Goal: Answer question/provide support

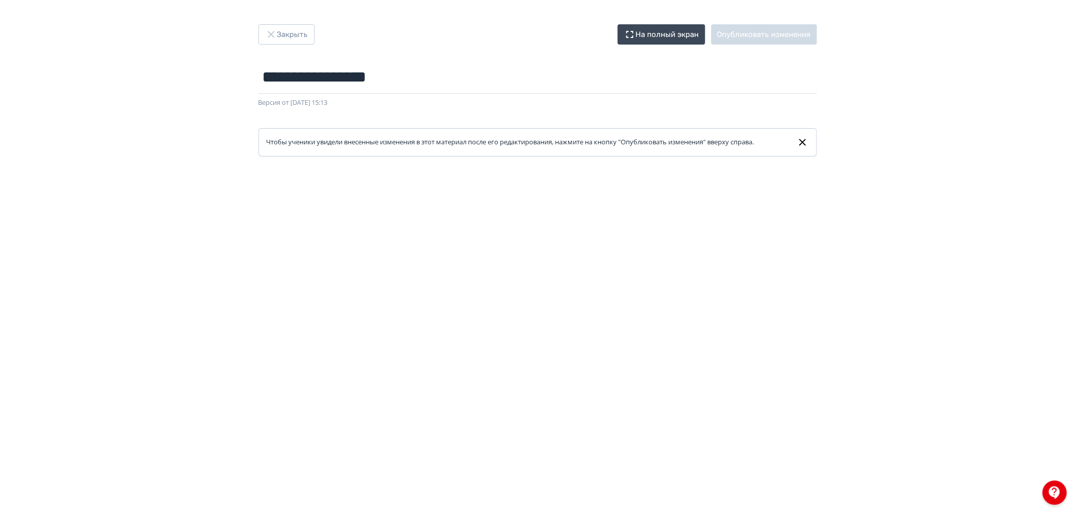
click at [1058, 485] on div at bounding box center [1055, 492] width 24 height 24
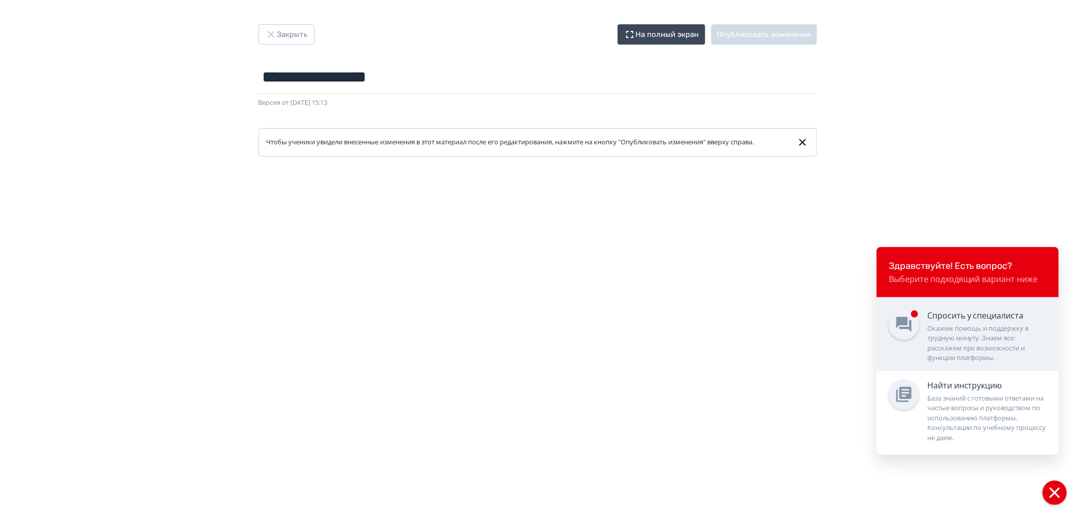
click at [965, 334] on div "Окажем помощь и поддержку в трудную минуту. Знаем все: расскажем про возможност…" at bounding box center [986, 342] width 119 height 39
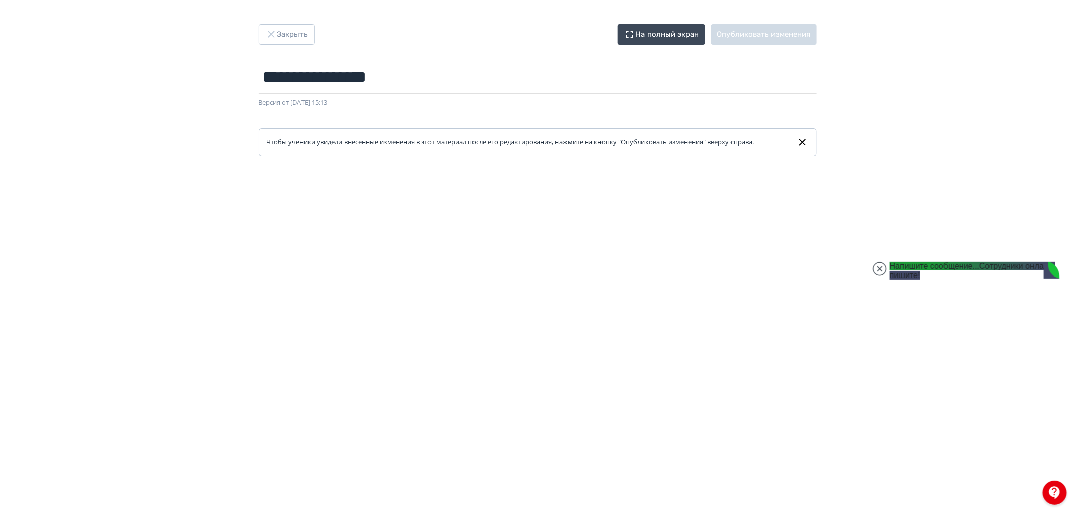
scroll to position [2796, 0]
type textarea "**********"
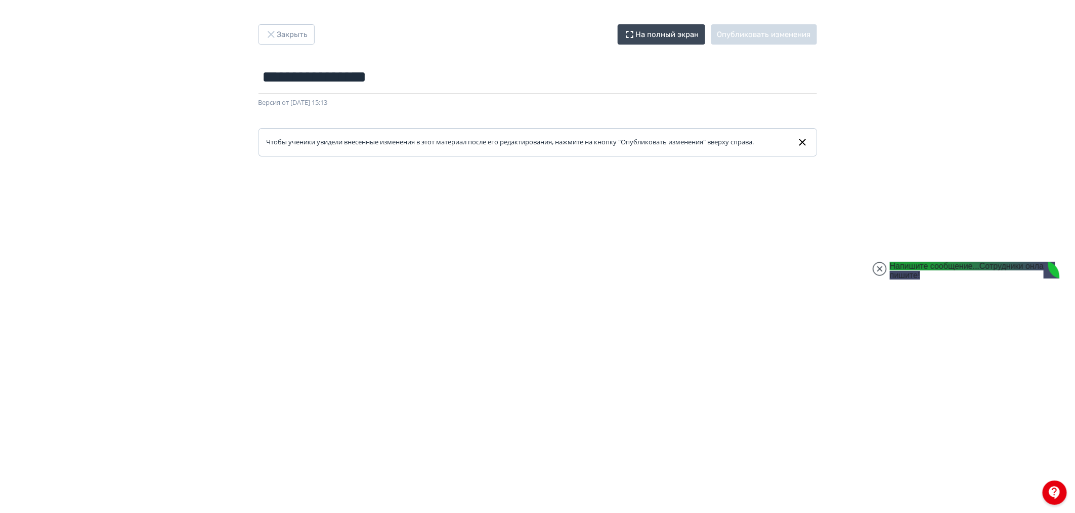
drag, startPoint x: 928, startPoint y: 346, endPoint x: 995, endPoint y: 358, distance: 67.8
drag, startPoint x: 995, startPoint y: 358, endPoint x: 992, endPoint y: 363, distance: 5.7
click at [992, 443] on img at bounding box center [949, 512] width 118 height 139
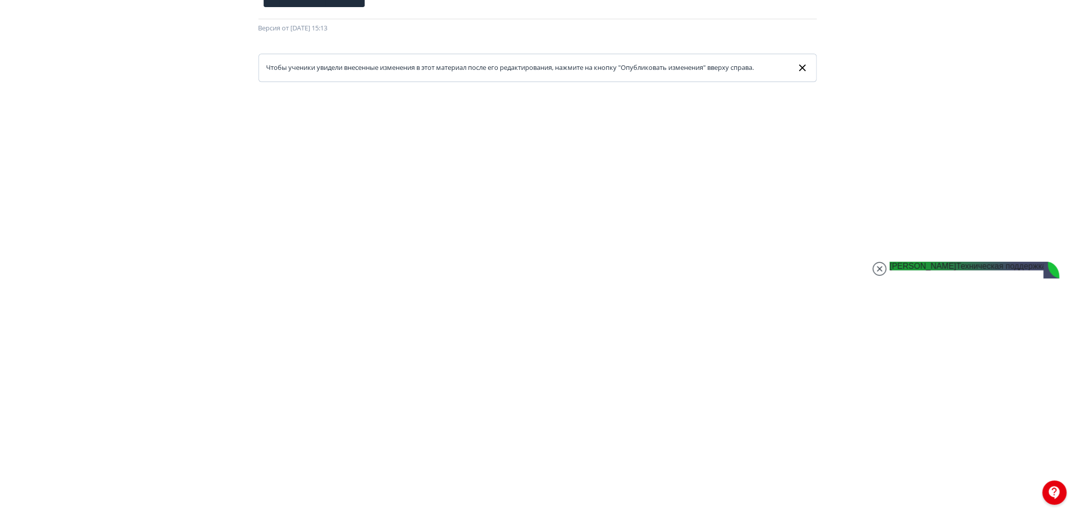
scroll to position [119, 0]
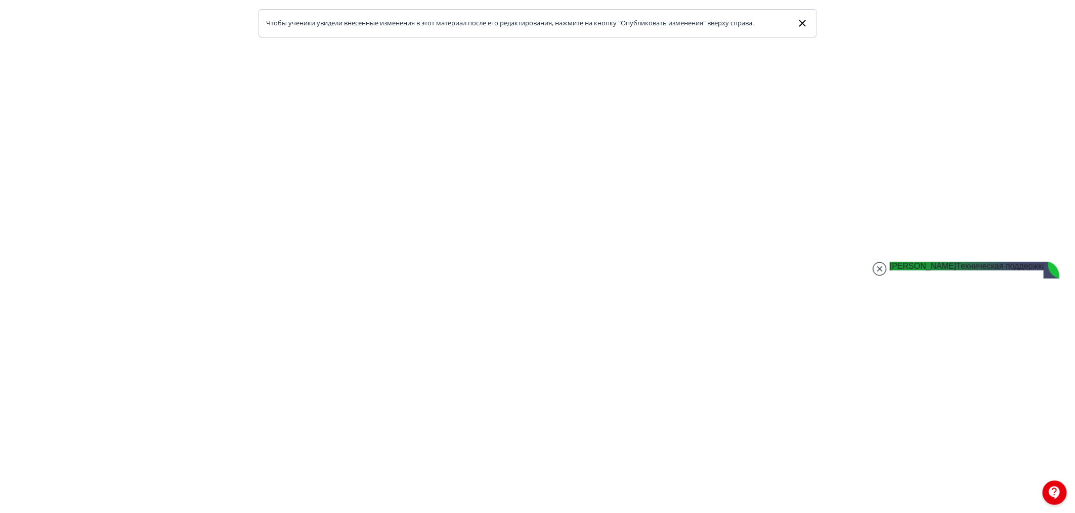
type input "**********"
type textarea "**********"
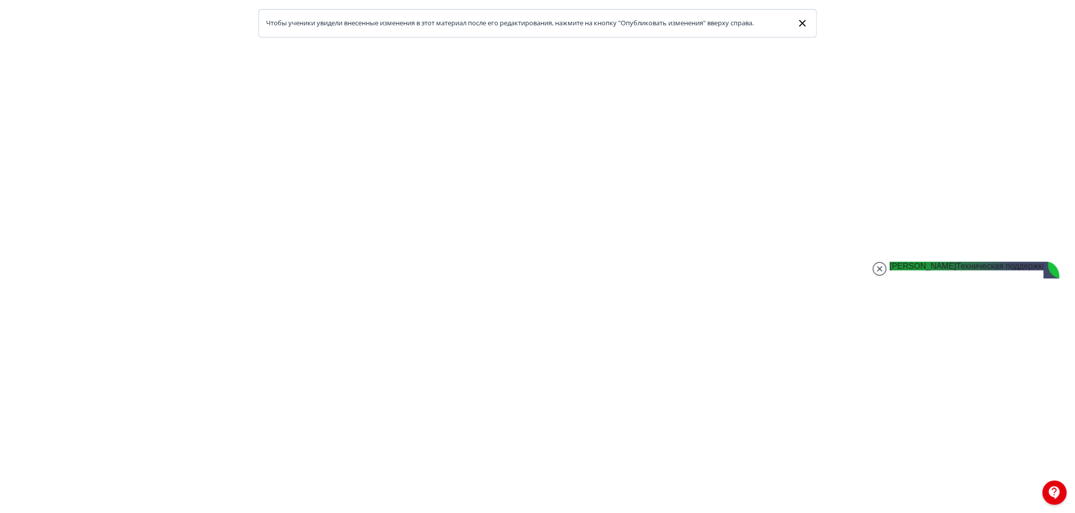
scroll to position [3061, 0]
click at [877, 274] on jdiv at bounding box center [880, 269] width 14 height 14
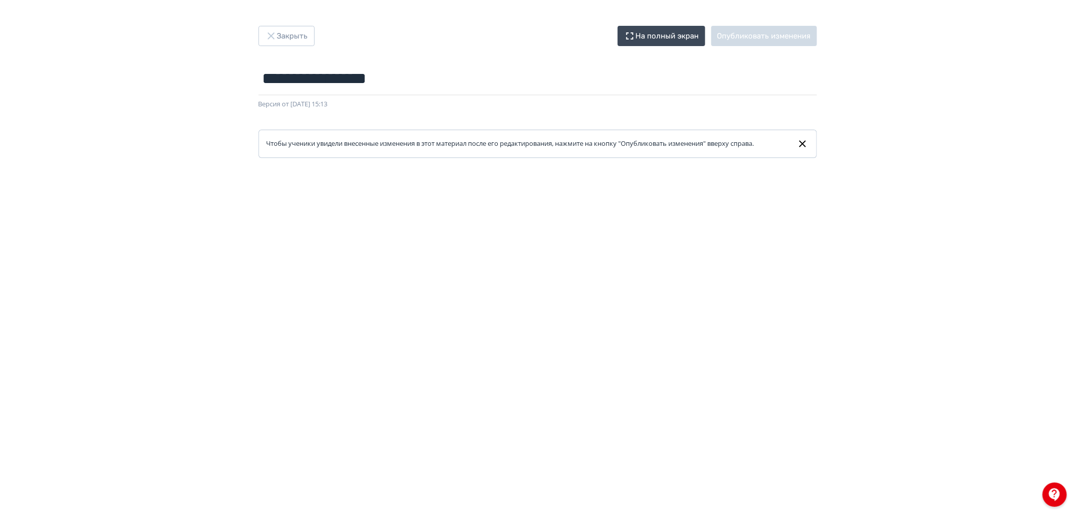
scroll to position [0, 0]
click at [297, 33] on button "Закрыть" at bounding box center [287, 34] width 56 height 20
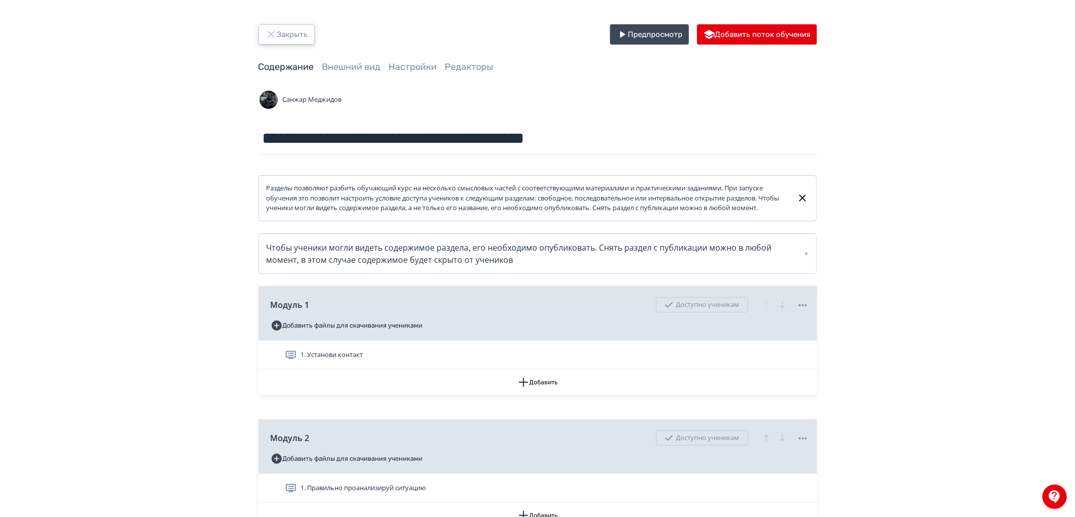
click at [288, 26] on button "Закрыть" at bounding box center [287, 34] width 56 height 20
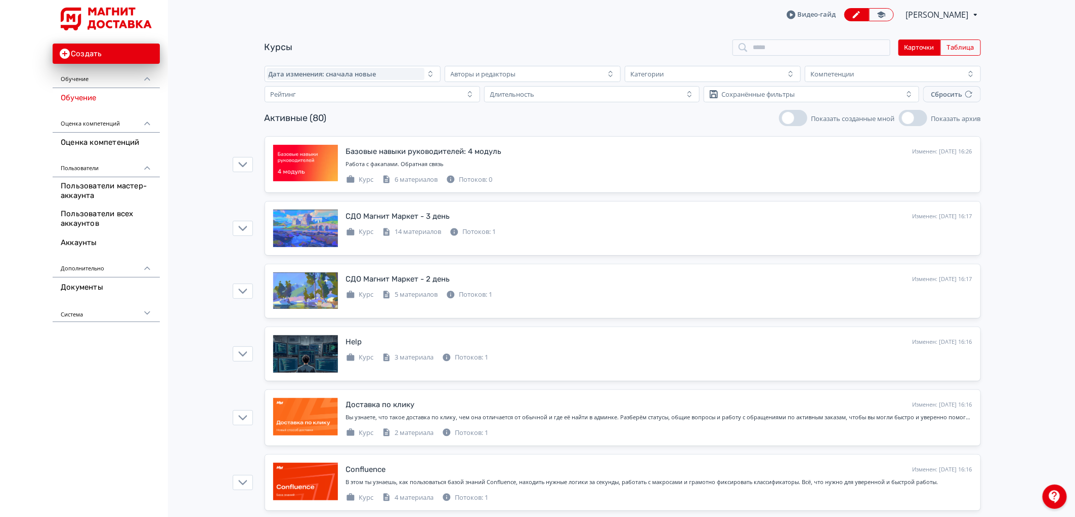
click at [958, 16] on span "[PERSON_NAME]" at bounding box center [938, 15] width 64 height 12
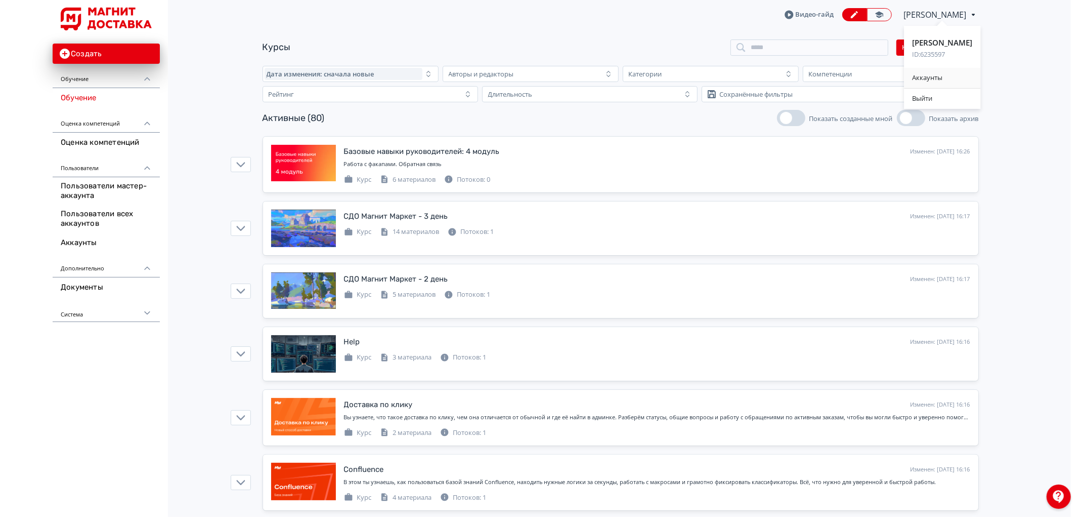
click at [939, 79] on div "Аккаунты" at bounding box center [942, 78] width 76 height 20
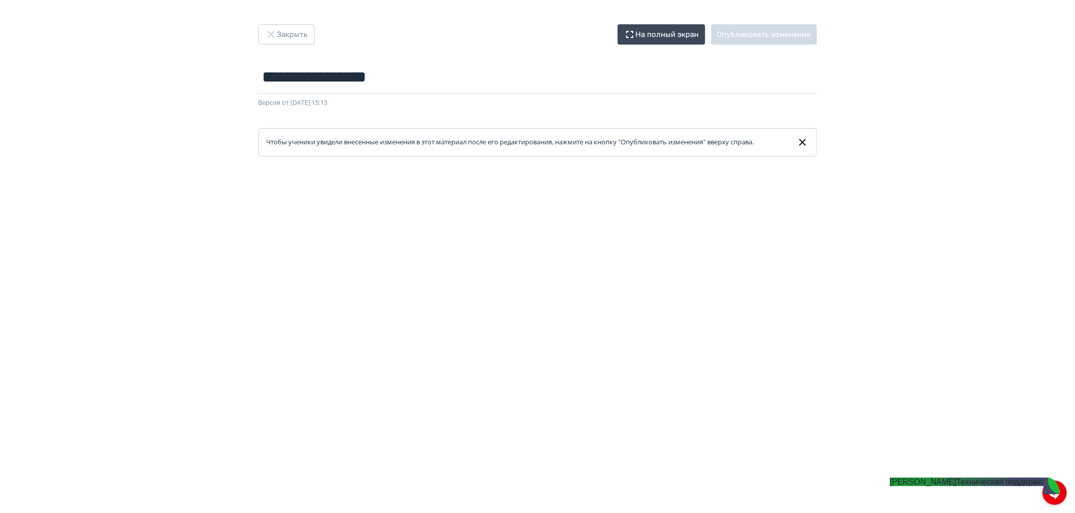
click at [994, 484] on jdiv "Дмитрий Техническая поддержка" at bounding box center [968, 481] width 157 height 9
click at [1056, 493] on div at bounding box center [1055, 492] width 24 height 24
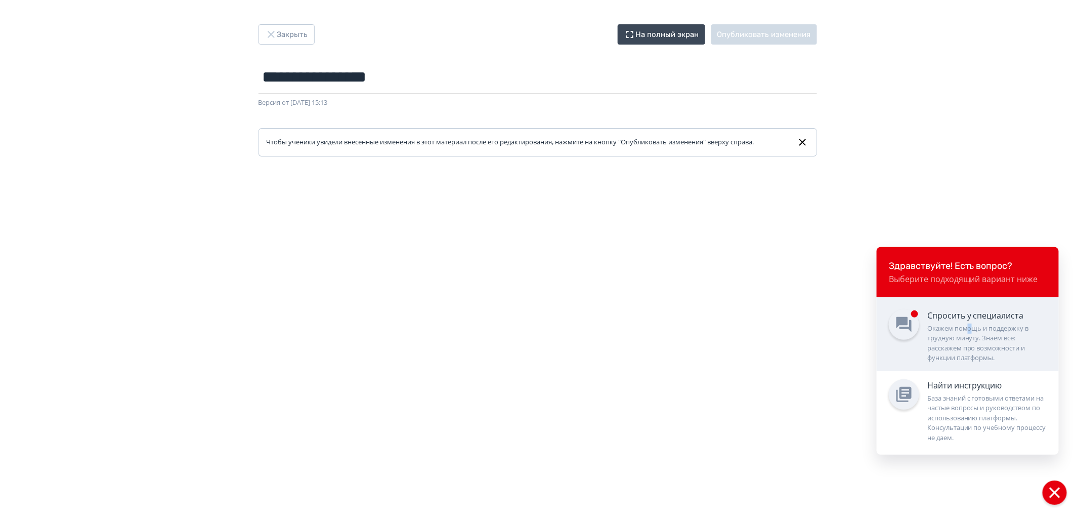
click at [972, 325] on div "Окажем помощь и поддержку в трудную минуту. Знаем все: расскажем про возможност…" at bounding box center [986, 342] width 119 height 39
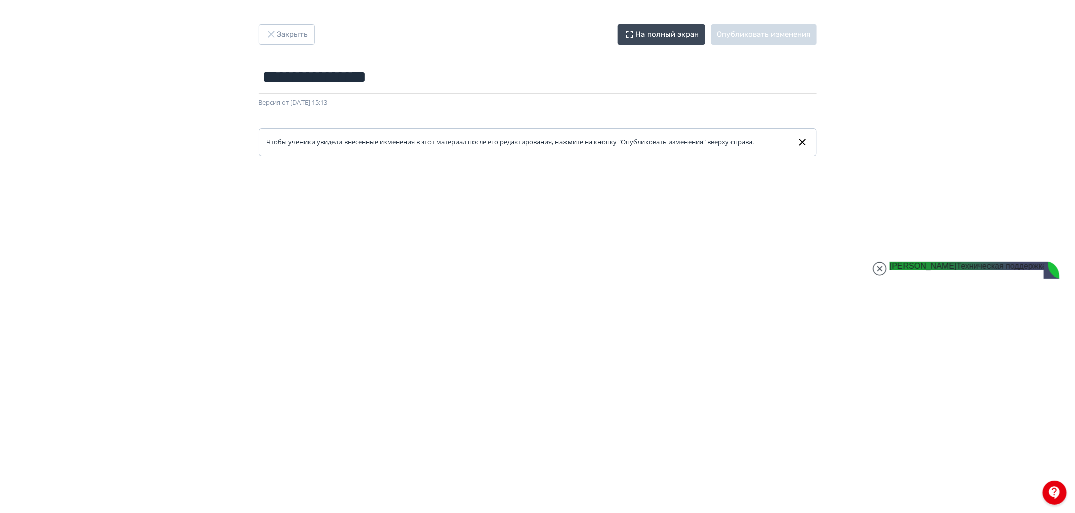
drag, startPoint x: 930, startPoint y: 360, endPoint x: 999, endPoint y: 383, distance: 72.5
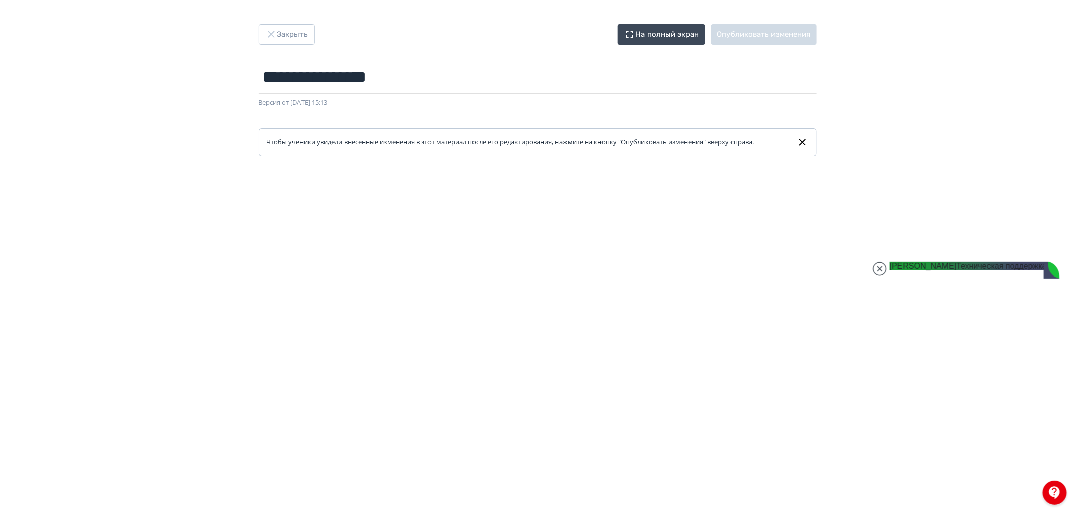
drag, startPoint x: 933, startPoint y: 348, endPoint x: 982, endPoint y: 376, distance: 56.9
click at [282, 34] on button "Закрыть" at bounding box center [287, 34] width 56 height 20
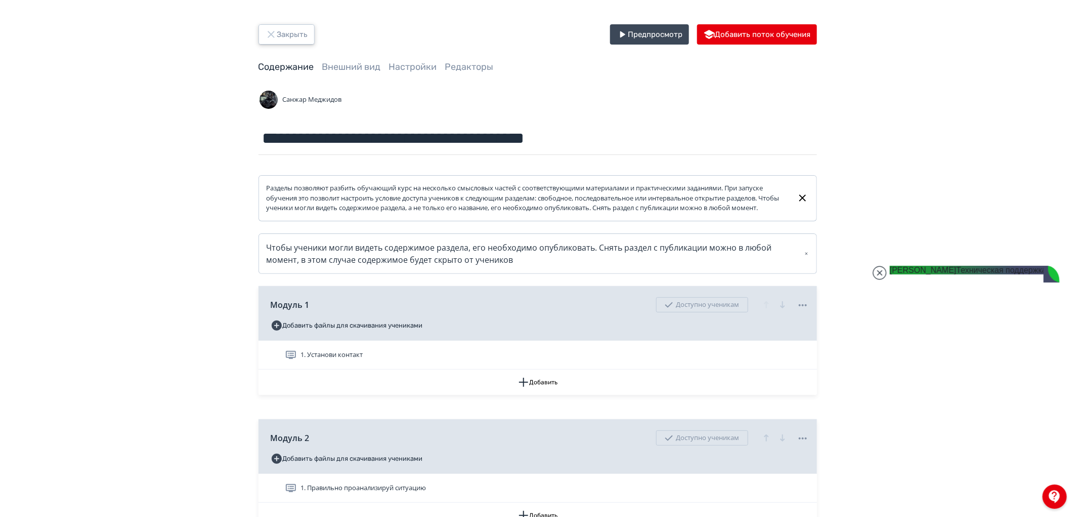
click at [294, 28] on button "Закрыть" at bounding box center [287, 34] width 56 height 20
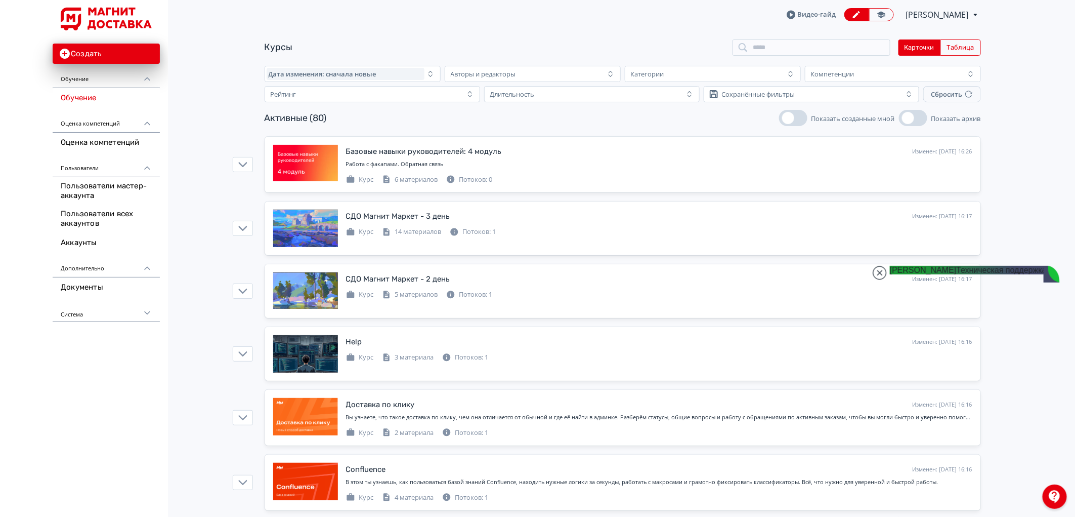
click at [918, 12] on span "[PERSON_NAME]" at bounding box center [938, 15] width 64 height 12
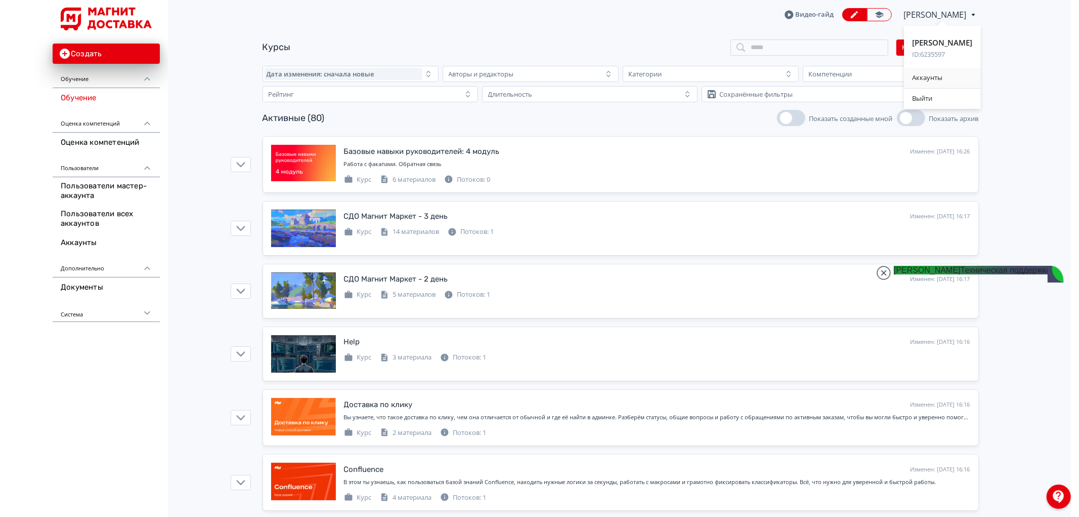
click at [927, 76] on div "Аккаунты" at bounding box center [942, 78] width 76 height 20
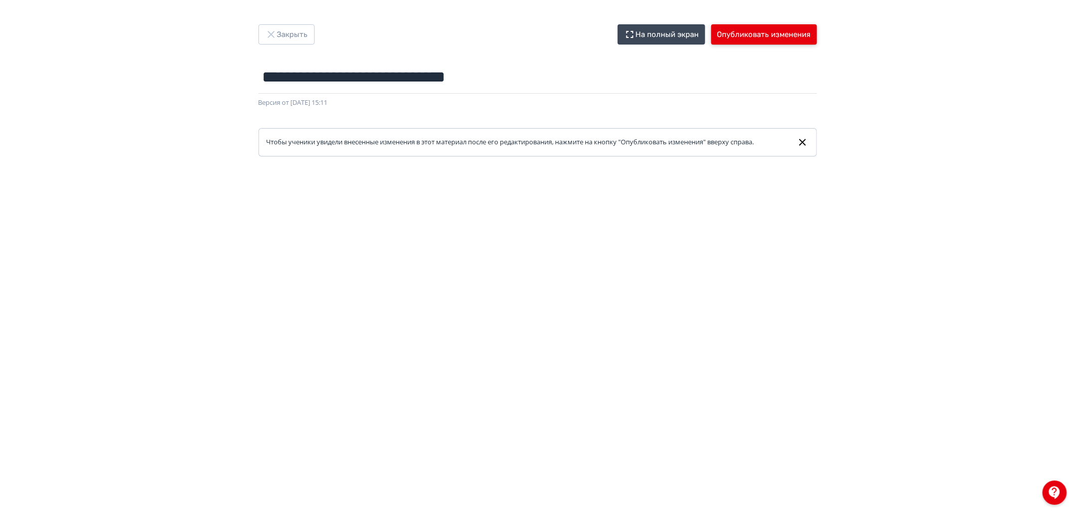
click at [754, 34] on button "Опубликовать изменения" at bounding box center [764, 34] width 106 height 20
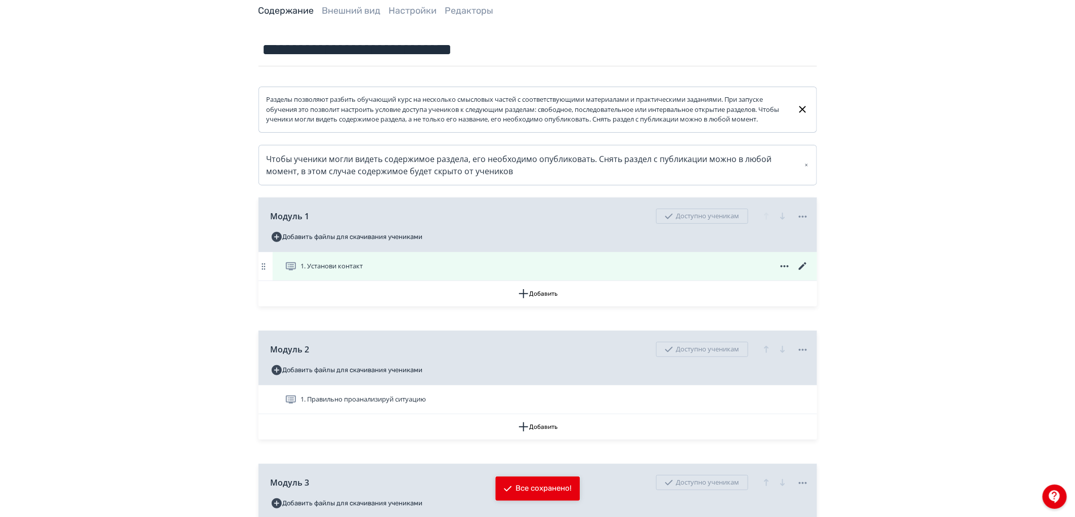
click at [802, 270] on icon at bounding box center [802, 266] width 8 height 8
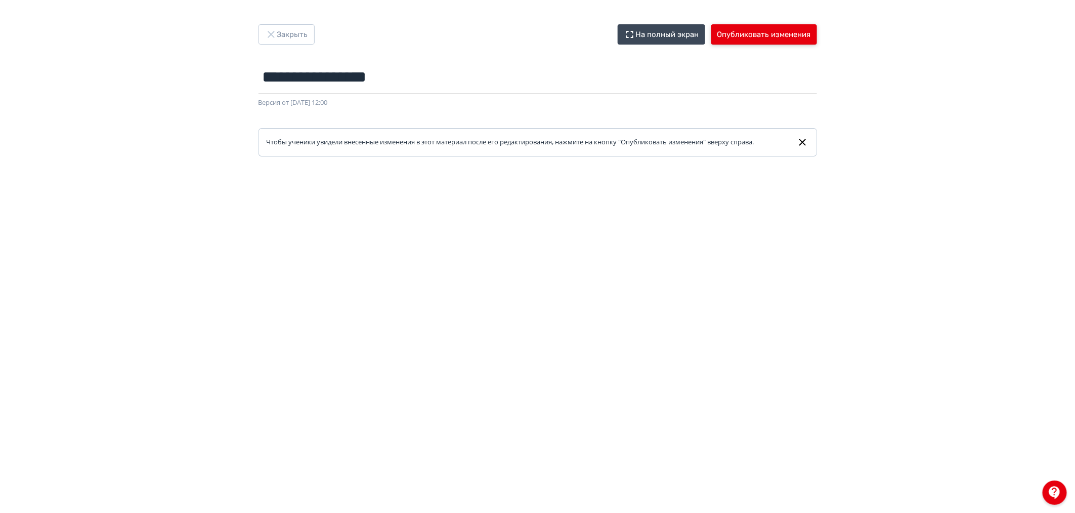
click at [755, 27] on button "Опубликовать изменения" at bounding box center [764, 34] width 106 height 20
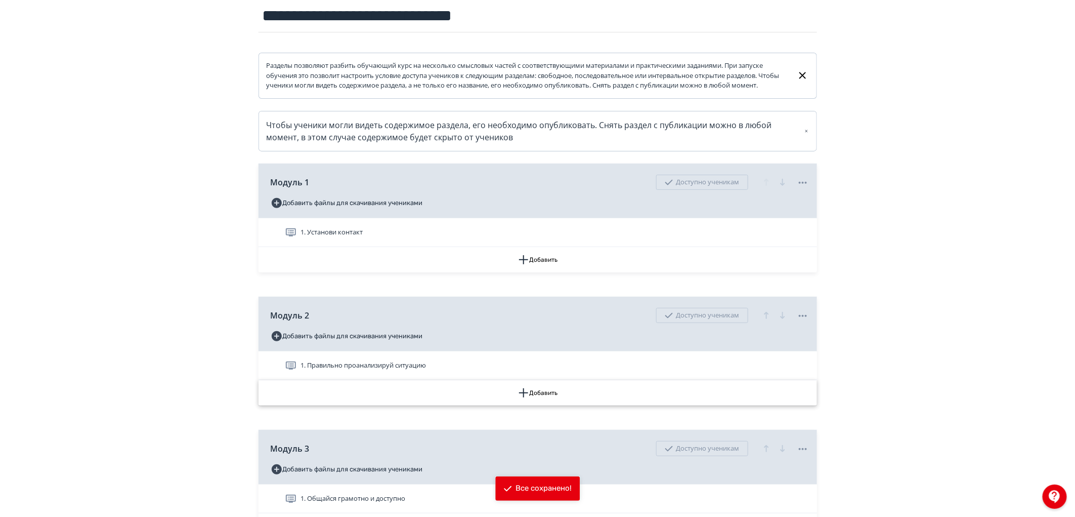
scroll to position [168, 0]
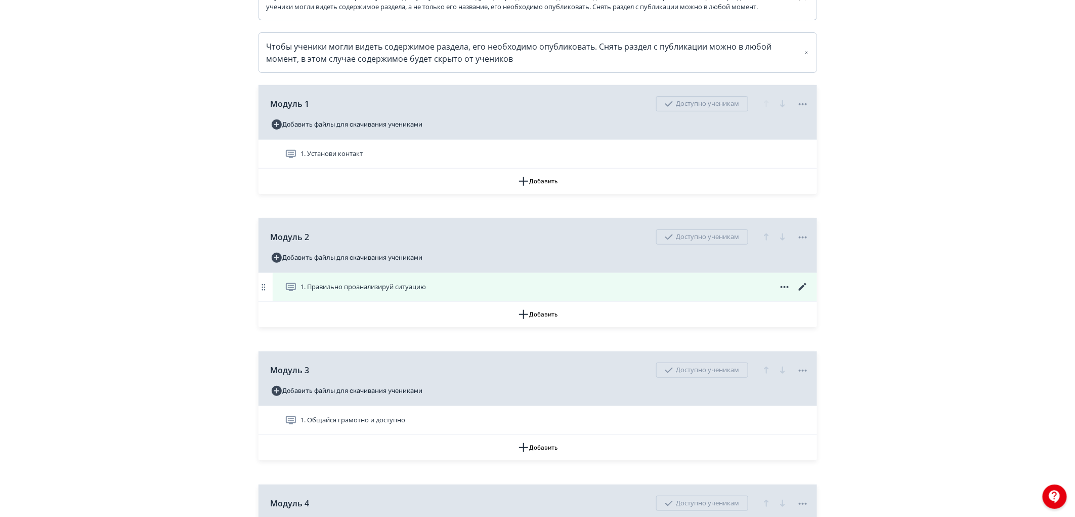
click at [806, 293] on icon at bounding box center [803, 287] width 12 height 12
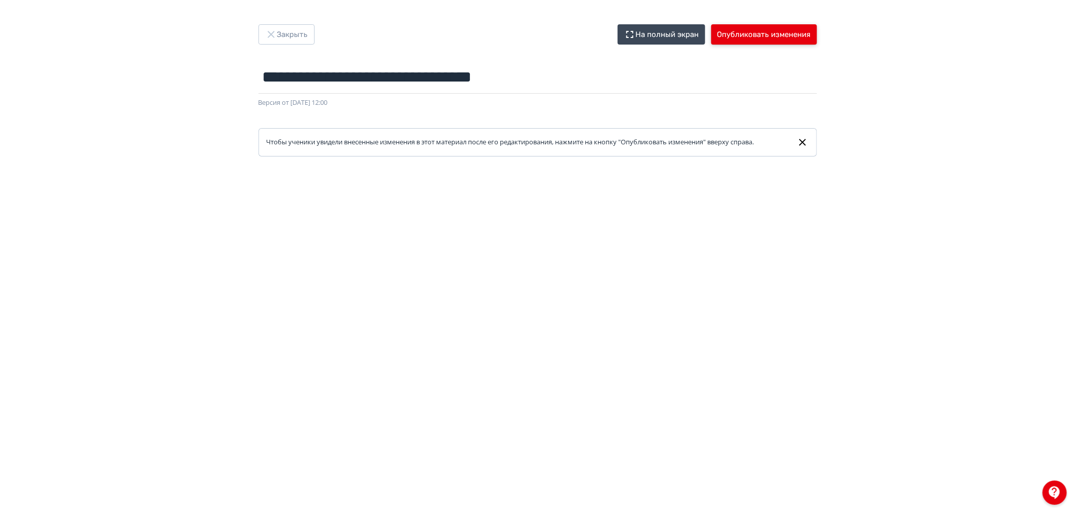
click at [762, 29] on button "Опубликовать изменения" at bounding box center [764, 34] width 106 height 20
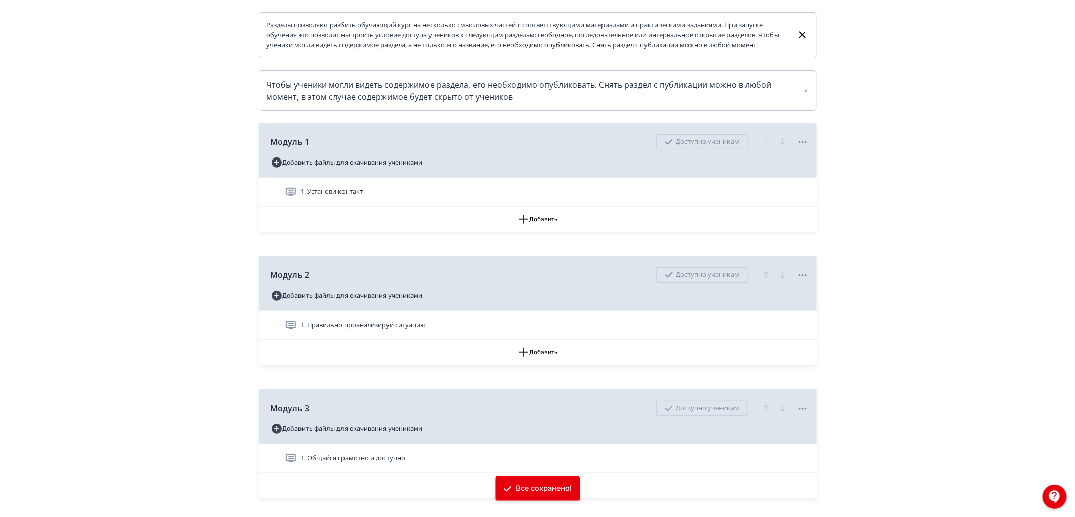
scroll to position [281, 0]
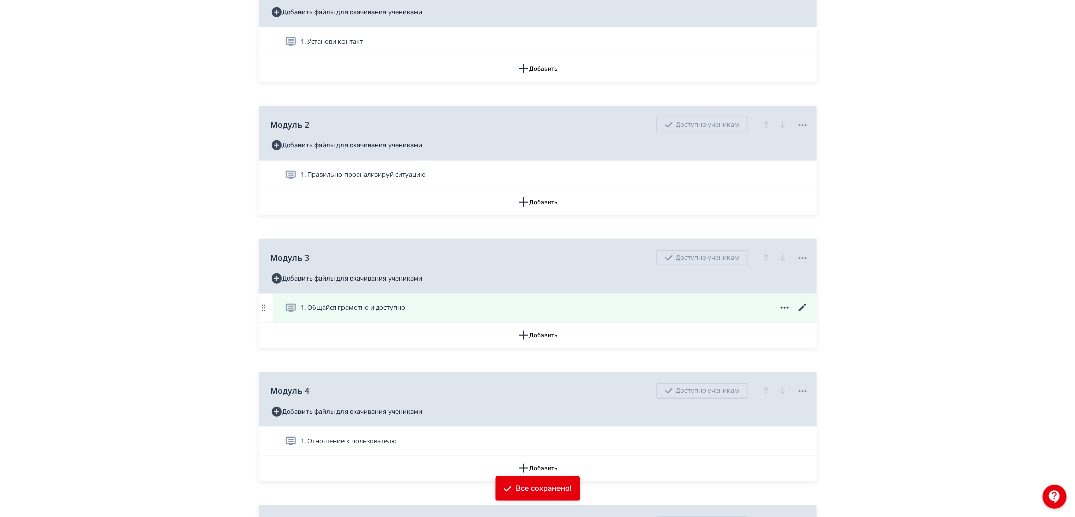
click at [797, 314] on icon at bounding box center [803, 308] width 12 height 12
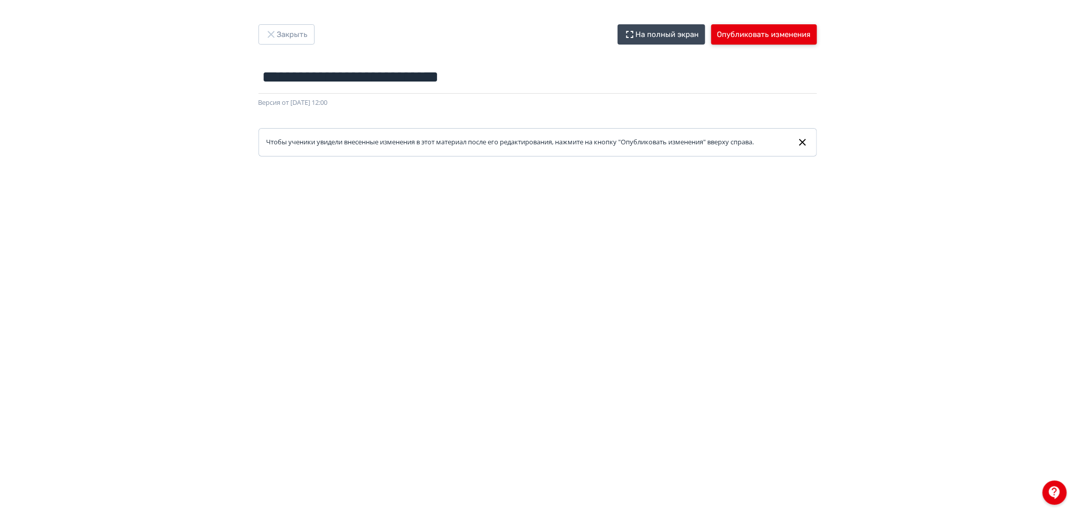
click at [796, 29] on button "Опубликовать изменения" at bounding box center [764, 34] width 106 height 20
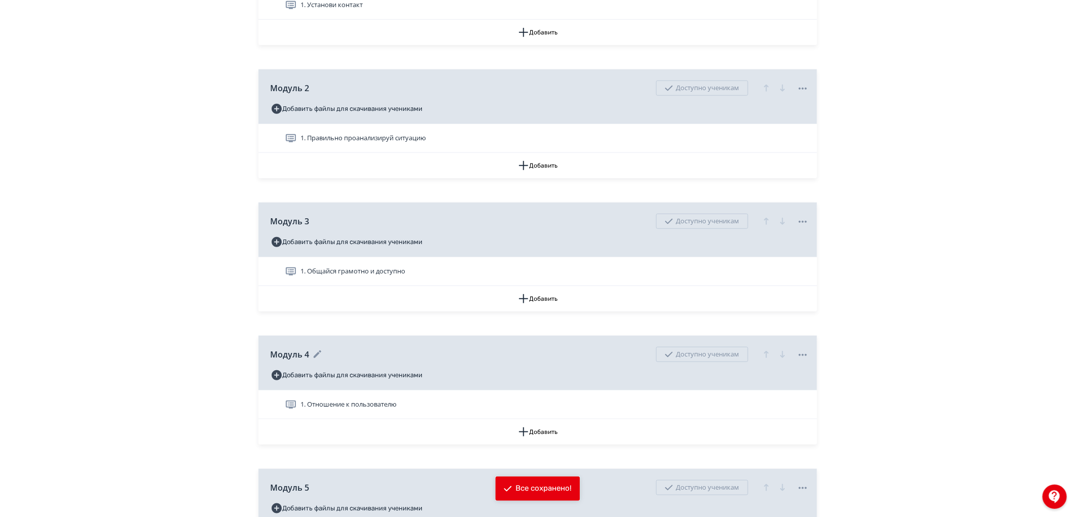
scroll to position [337, 0]
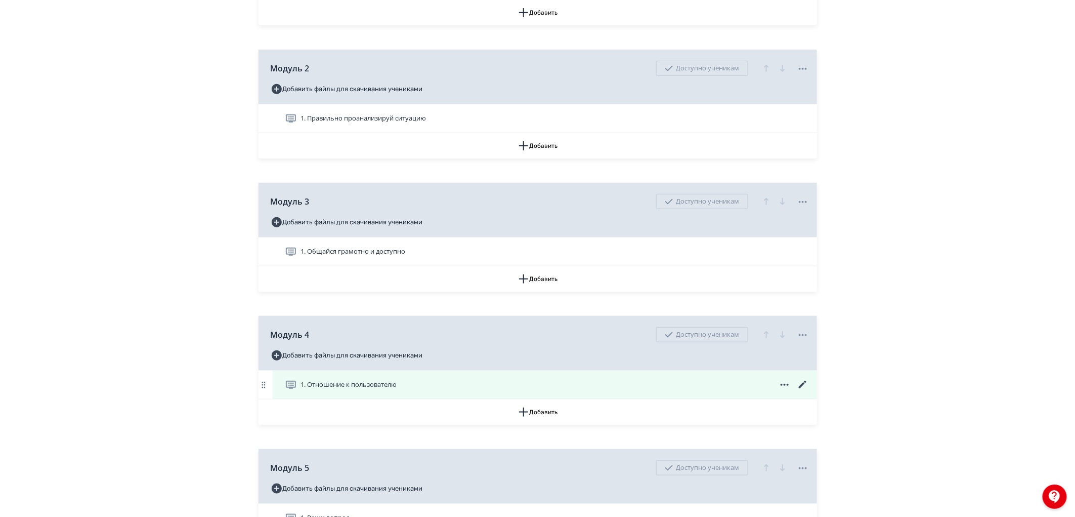
click at [800, 391] on icon at bounding box center [803, 384] width 12 height 12
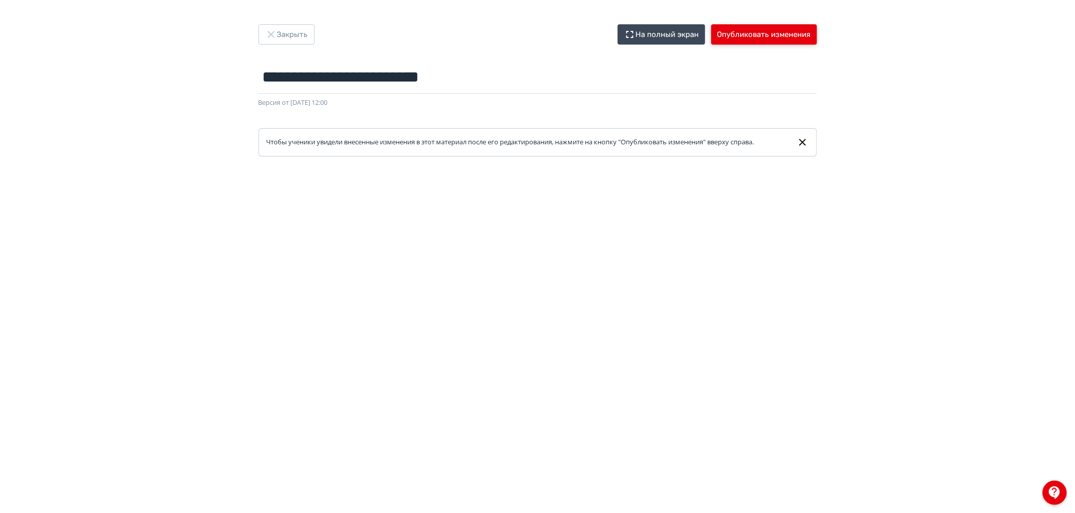
click at [790, 36] on button "Опубликовать изменения" at bounding box center [764, 34] width 106 height 20
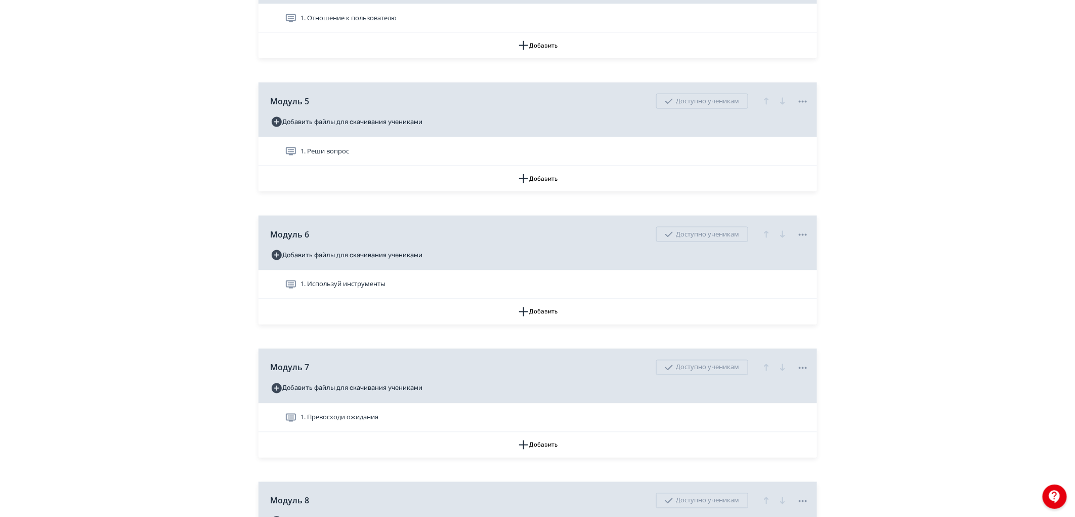
scroll to position [606, 0]
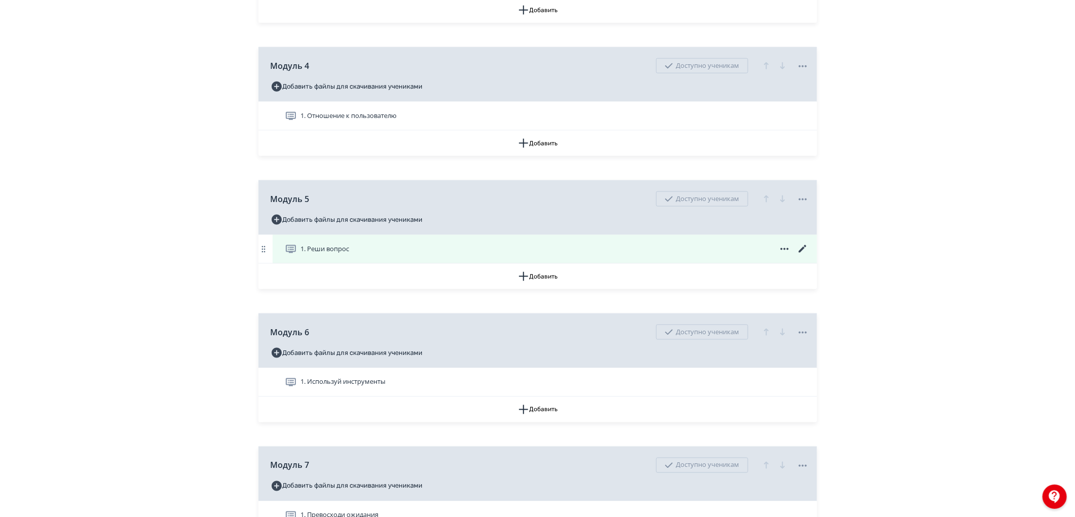
click at [803, 255] on icon at bounding box center [803, 249] width 12 height 12
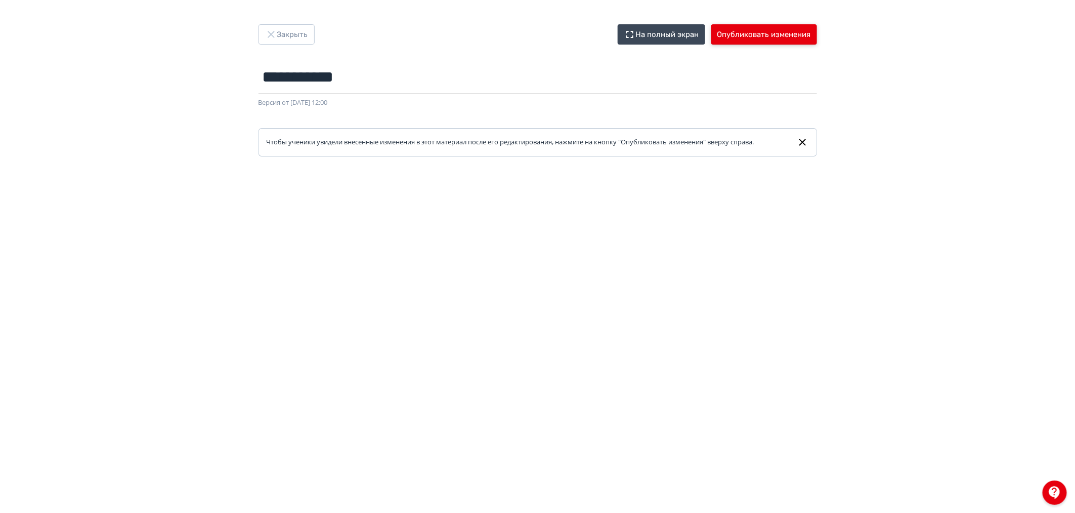
click at [778, 31] on button "Опубликовать изменения" at bounding box center [764, 34] width 106 height 20
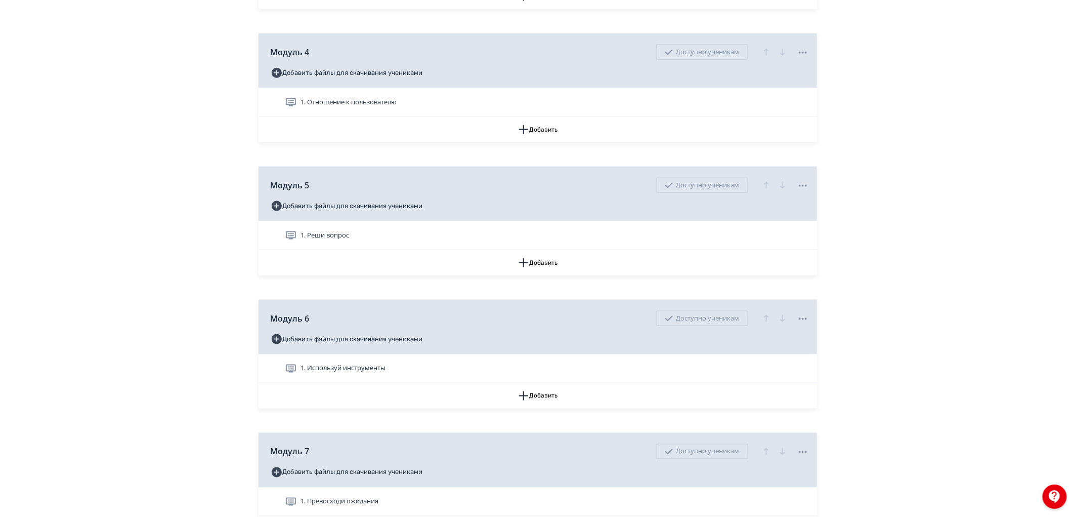
scroll to position [674, 0]
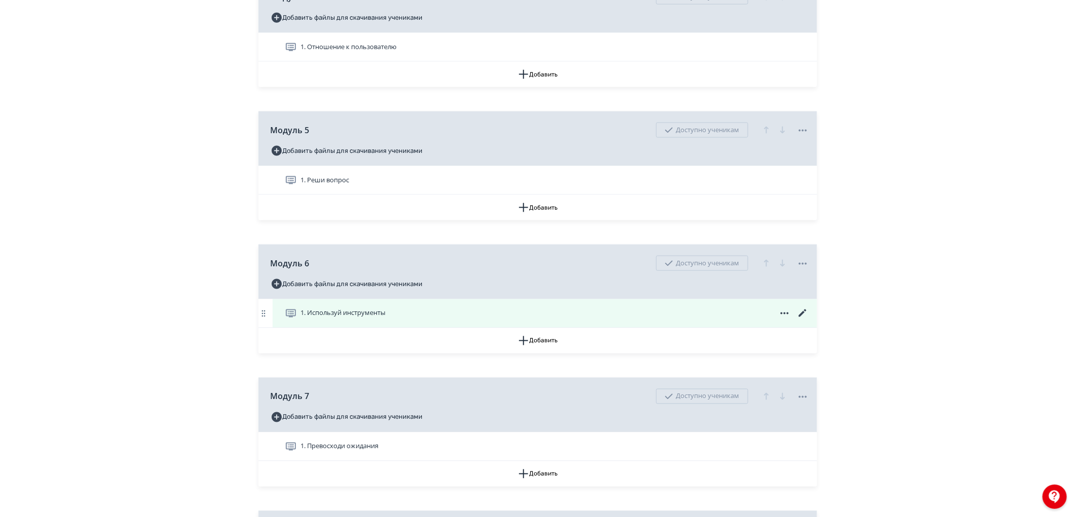
click at [806, 317] on icon at bounding box center [802, 313] width 8 height 8
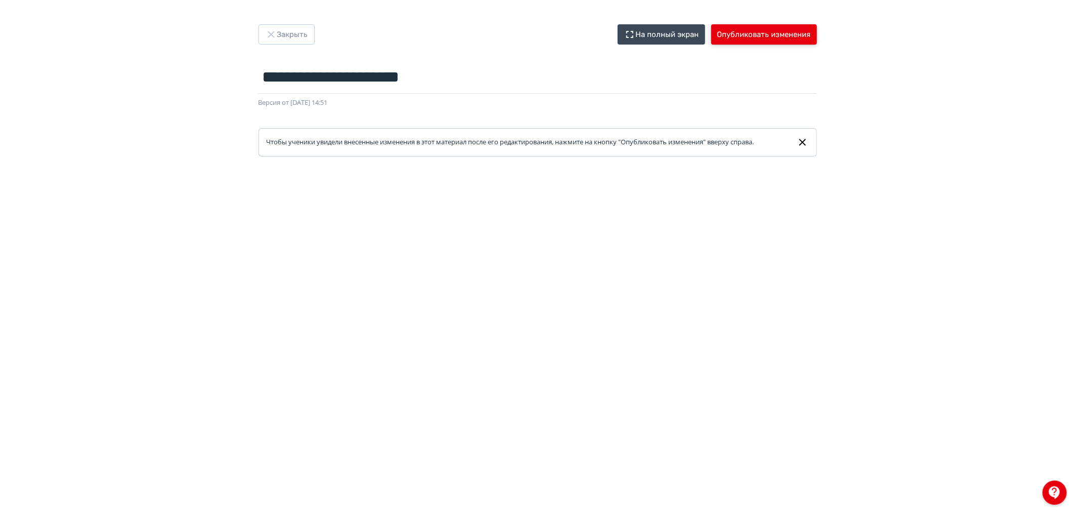
click at [744, 31] on button "Опубликовать изменения" at bounding box center [764, 34] width 106 height 20
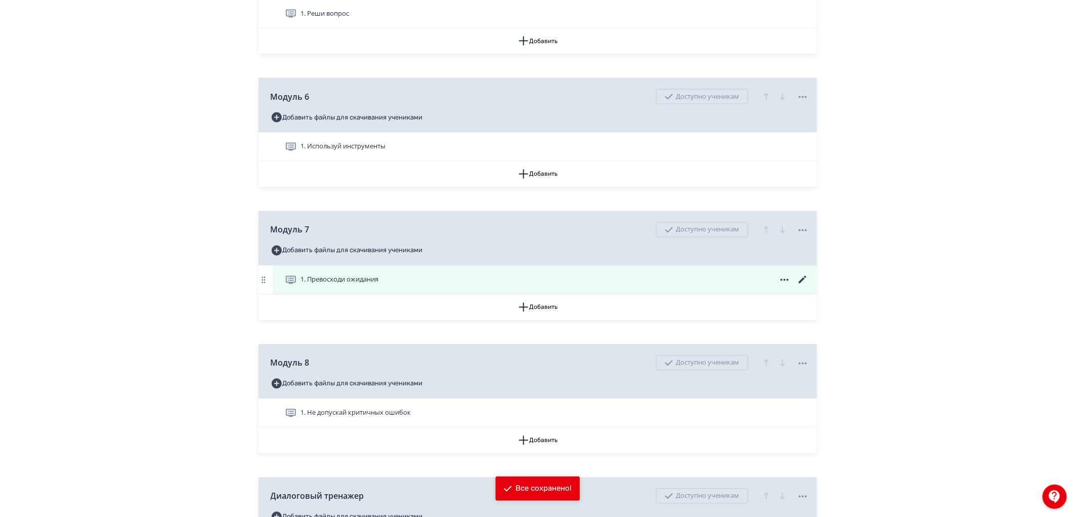
scroll to position [843, 0]
click at [805, 281] on icon at bounding box center [802, 278] width 8 height 8
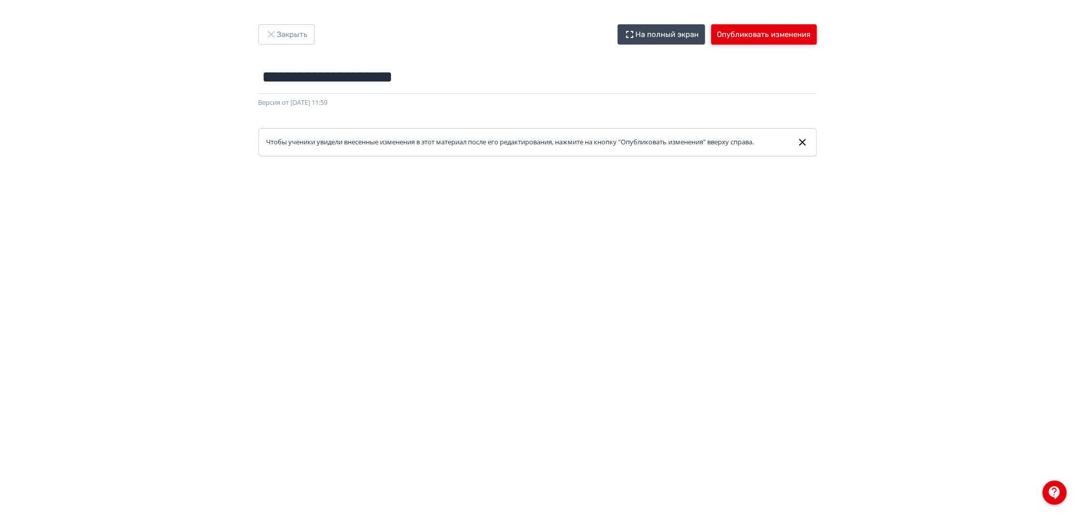
click at [751, 37] on button "Опубликовать изменения" at bounding box center [764, 34] width 106 height 20
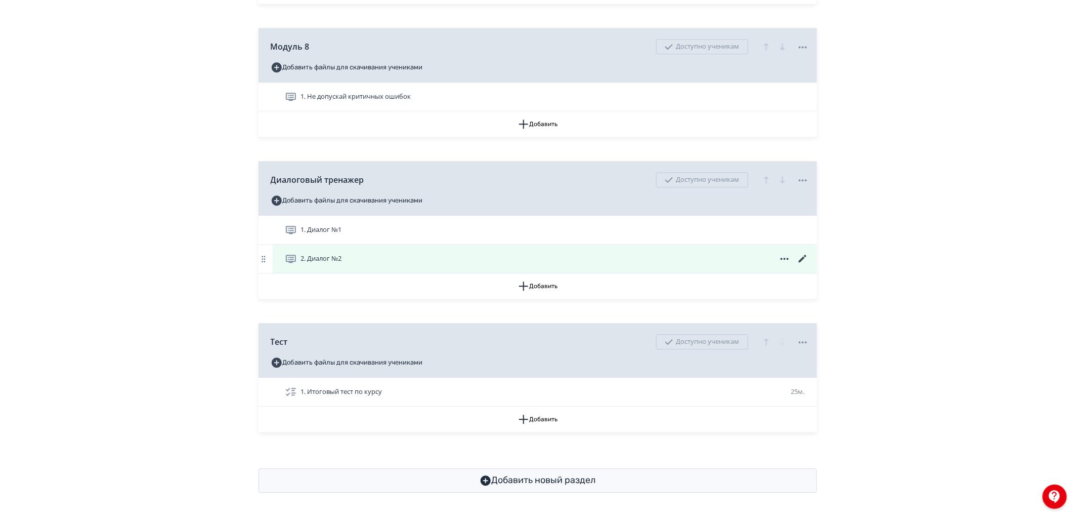
scroll to position [1112, 0]
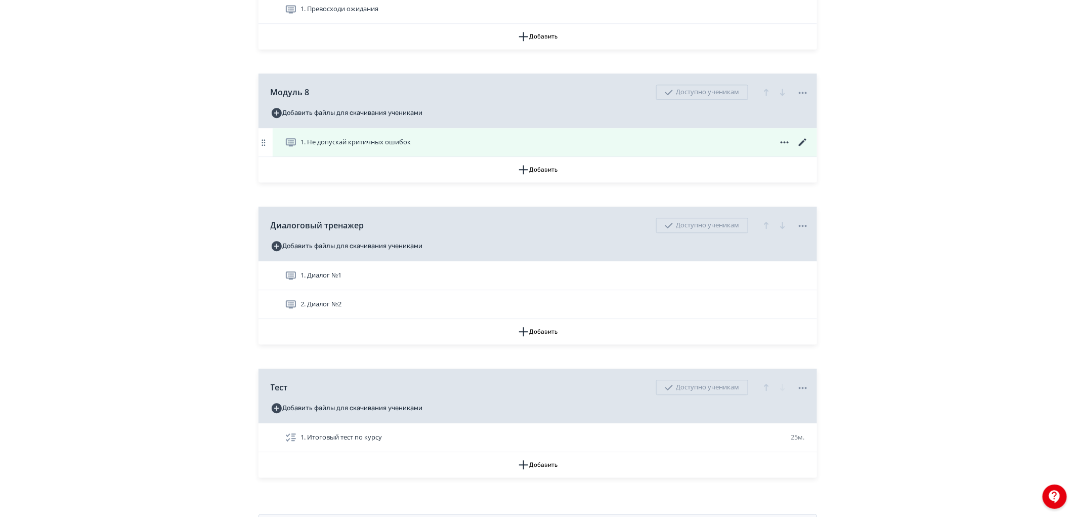
click at [799, 148] on icon at bounding box center [803, 142] width 12 height 12
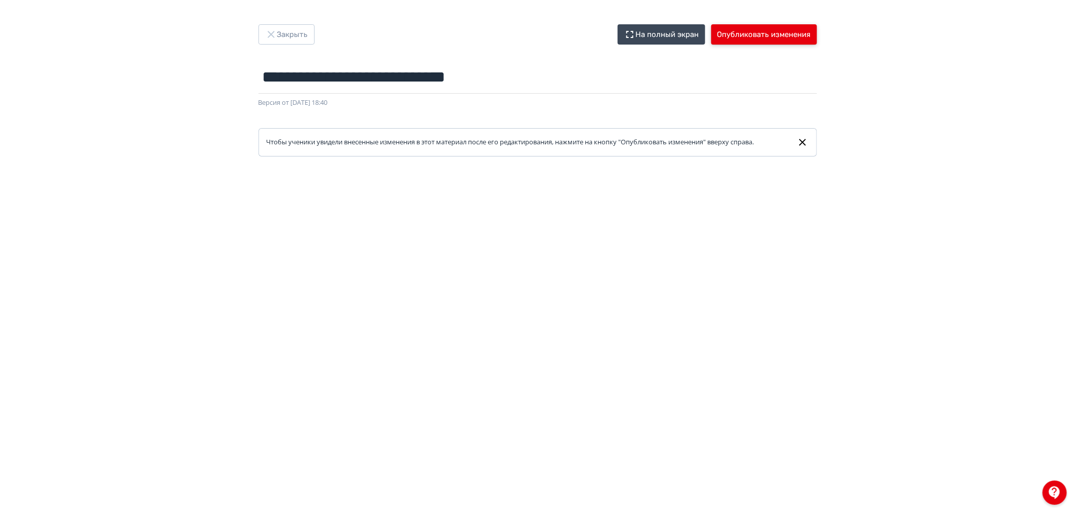
click at [754, 31] on button "Опубликовать изменения" at bounding box center [764, 34] width 106 height 20
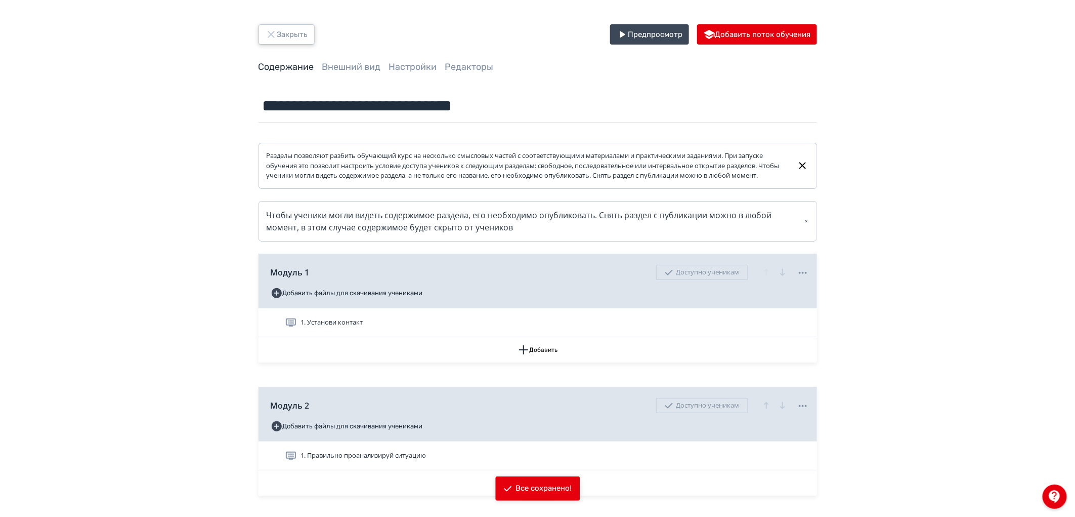
click at [274, 33] on icon "button" at bounding box center [271, 34] width 12 height 12
